Goal: Entertainment & Leisure: Consume media (video, audio)

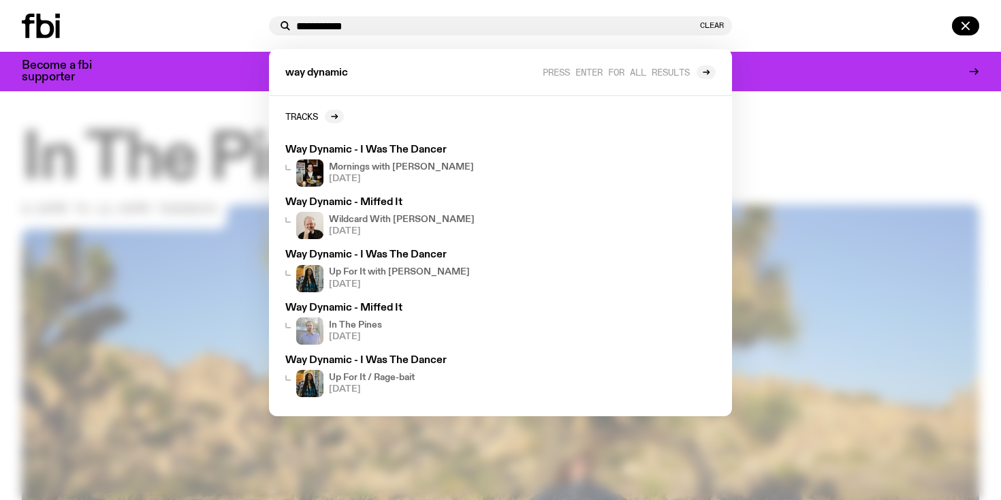
click at [334, 34] on div "**********" at bounding box center [500, 25] width 463 height 19
click at [333, 28] on input "**********" at bounding box center [496, 26] width 401 height 12
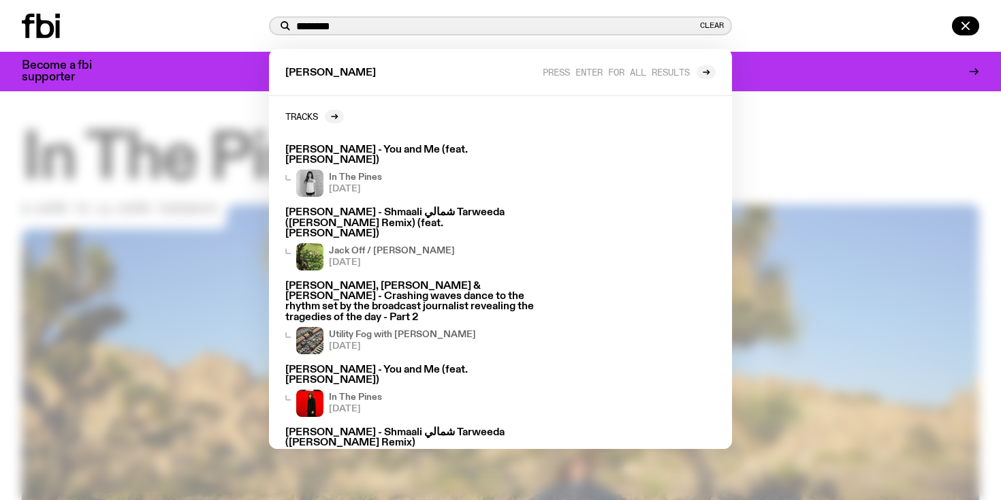
click at [327, 26] on input "********" at bounding box center [496, 26] width 401 height 12
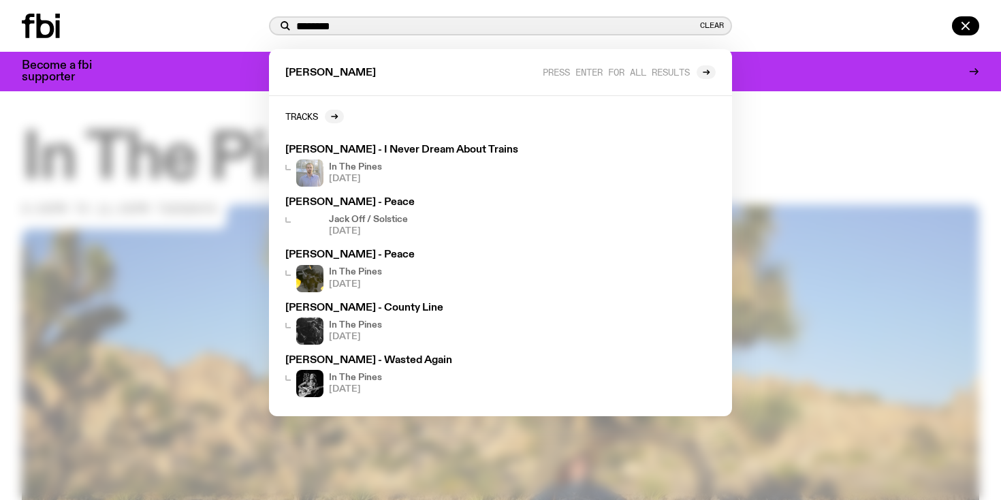
type input "********"
